Goal: Ask a question

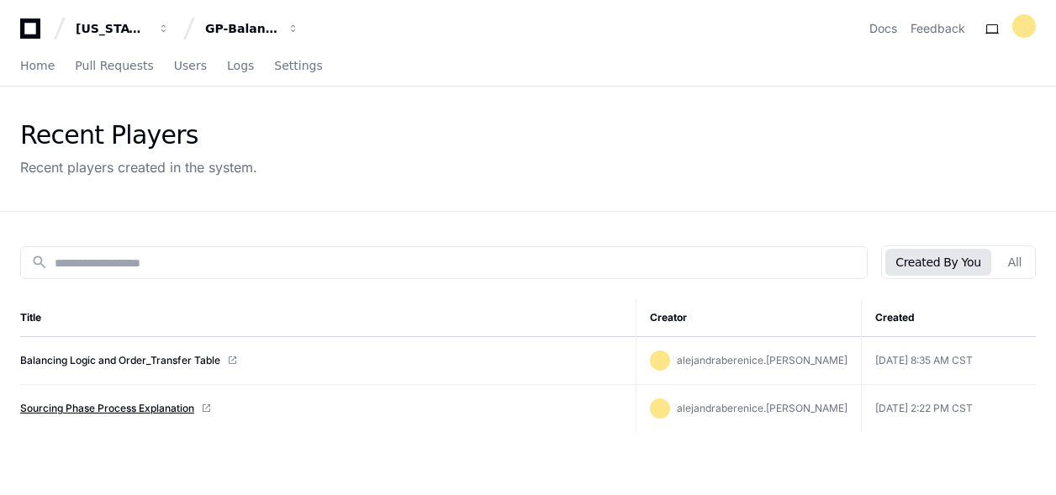
click at [88, 413] on link "Sourcing Phase Process Explanation" at bounding box center [107, 408] width 174 height 13
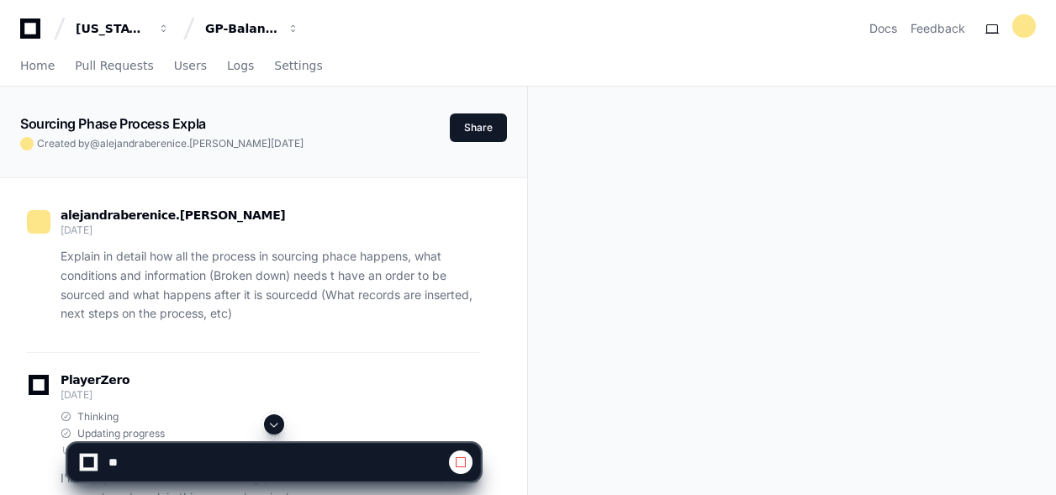
click at [205, 455] on textarea at bounding box center [277, 462] width 344 height 37
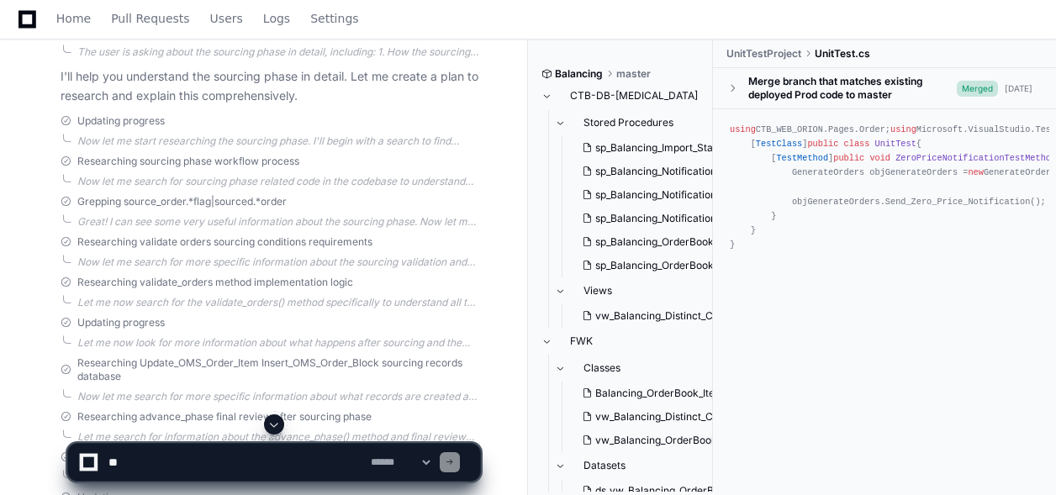
scroll to position [433, 0]
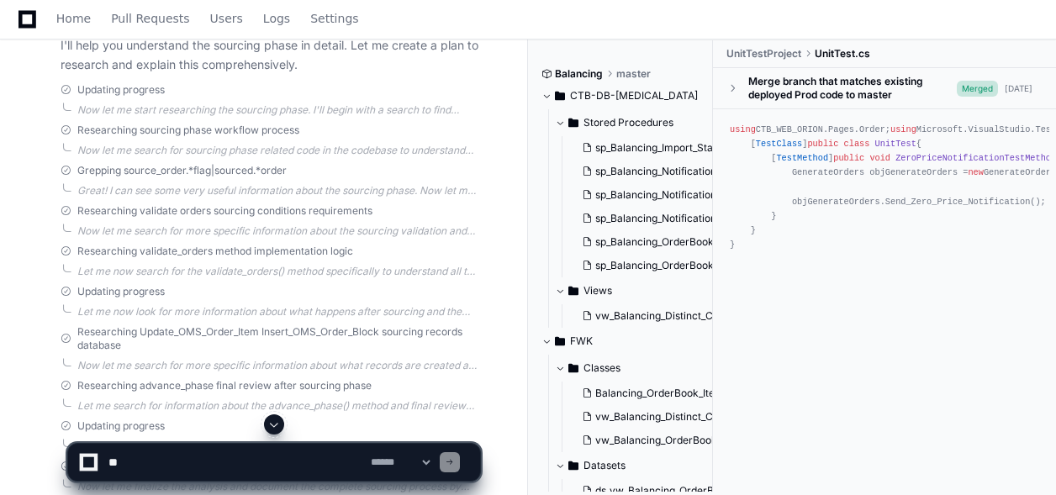
click at [156, 453] on textarea at bounding box center [236, 462] width 262 height 37
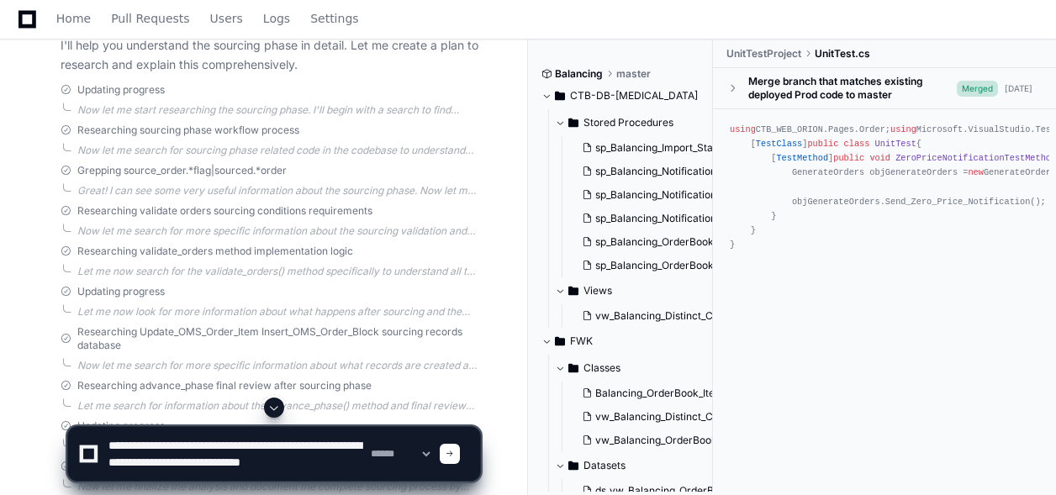
scroll to position [5, 0]
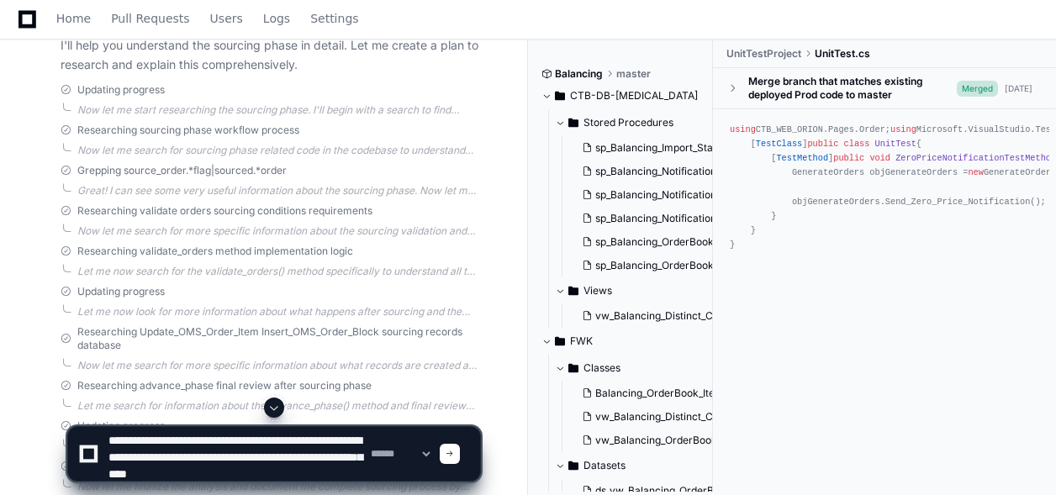
type textarea "**********"
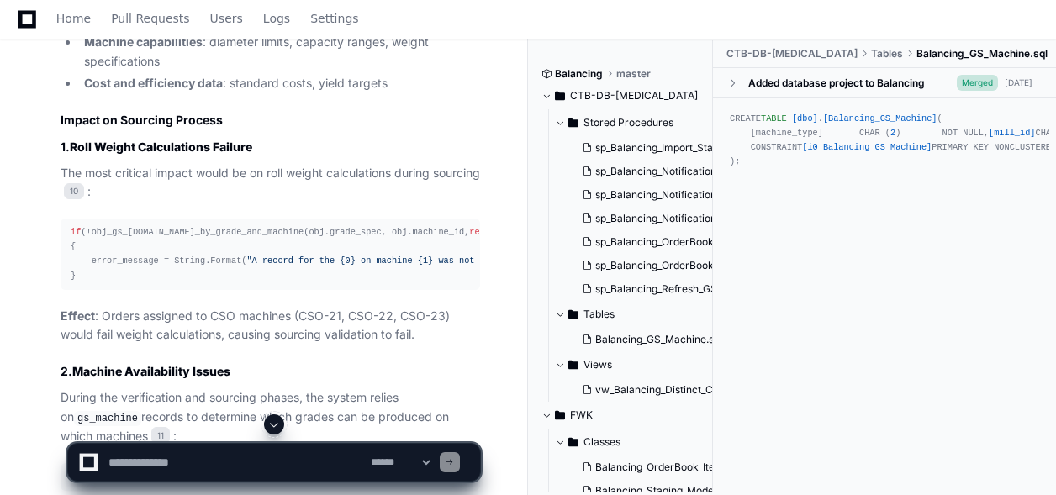
scroll to position [7384, 0]
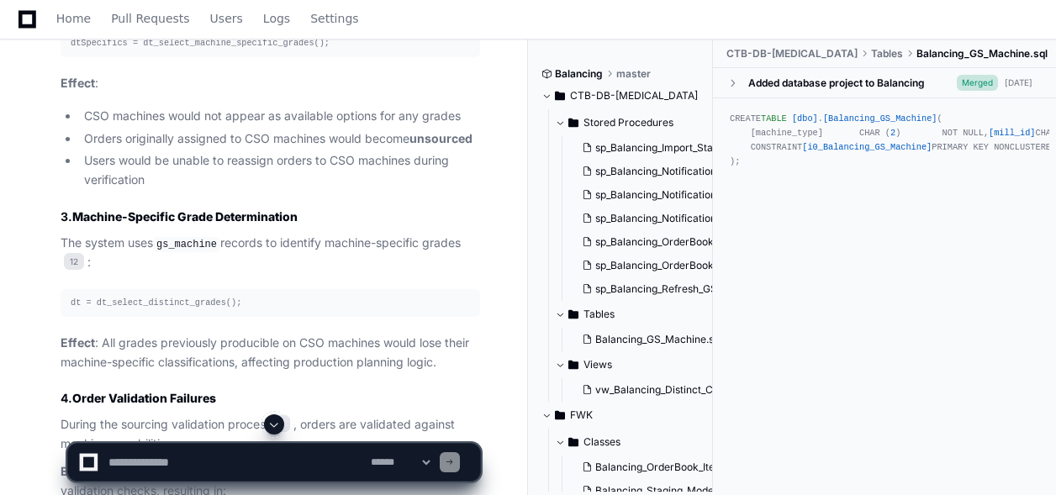
scroll to position [7817, 0]
click at [230, 456] on textarea at bounding box center [236, 462] width 262 height 37
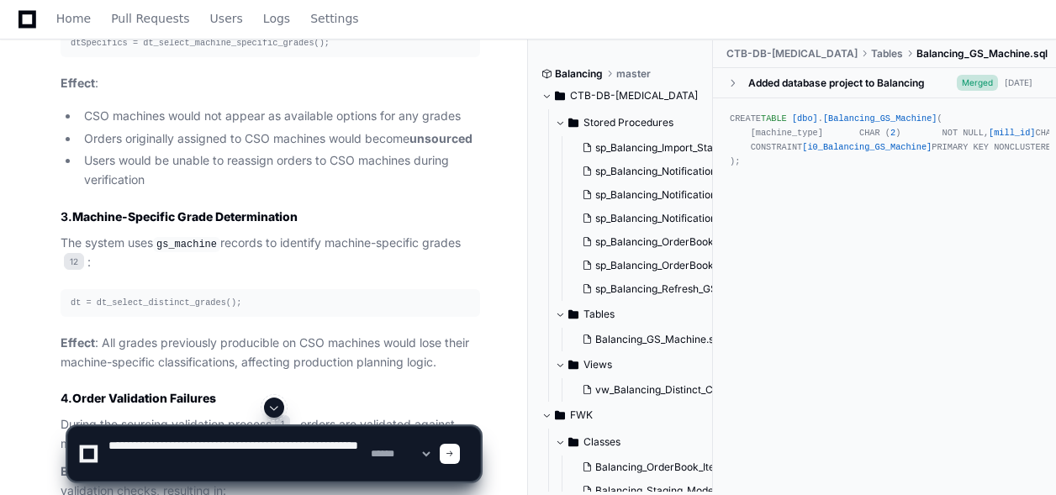
type textarea "**********"
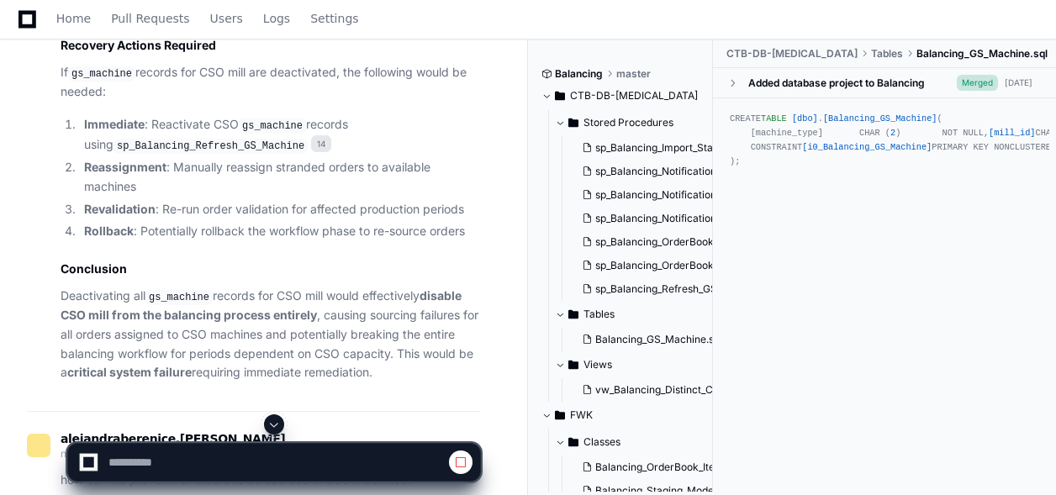
scroll to position [9209, 0]
